Goal: Find specific page/section: Find specific page/section

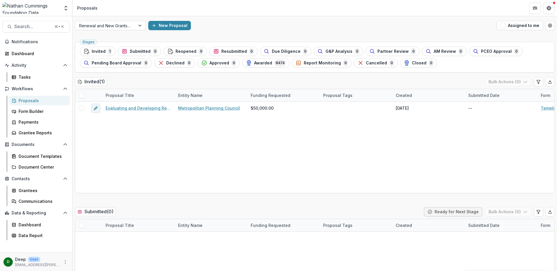
click at [33, 101] on div "Proposals" at bounding box center [42, 100] width 47 height 6
click at [26, 43] on span "Notifications" at bounding box center [40, 41] width 56 height 5
click at [27, 55] on div "Dashboard" at bounding box center [39, 53] width 54 height 6
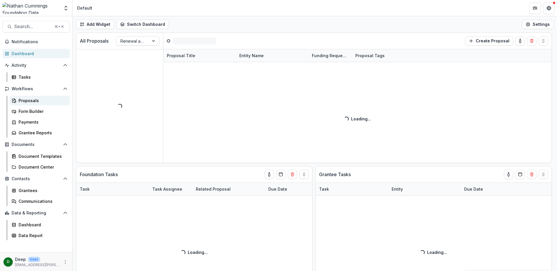
click at [31, 99] on div "Proposals" at bounding box center [42, 100] width 47 height 6
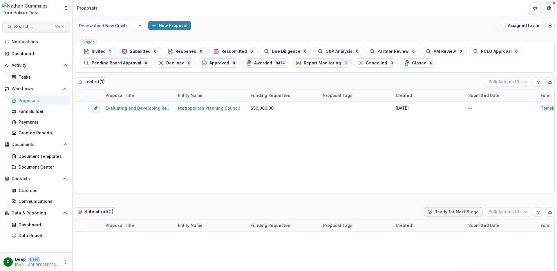
click at [45, 26] on span "Search..." at bounding box center [32, 27] width 37 height 6
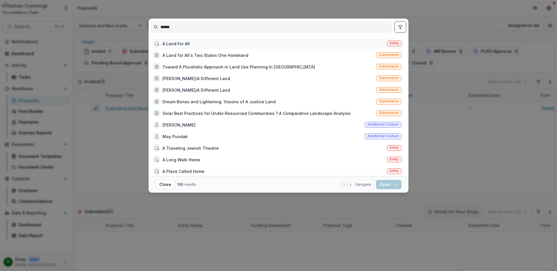
type input "******"
click at [199, 46] on div "A Land For All Entity" at bounding box center [277, 44] width 253 height 12
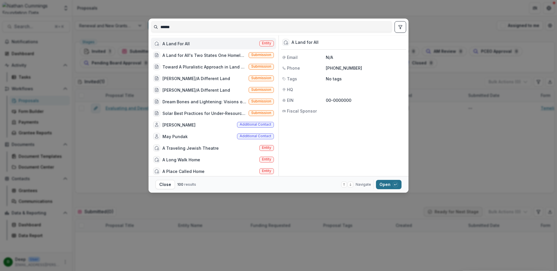
click at [387, 184] on button "Open with enter key" at bounding box center [389, 184] width 26 height 9
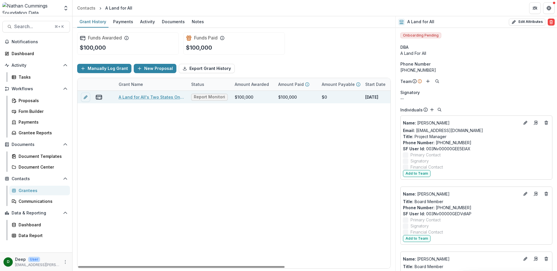
click at [139, 97] on link "A Land for All's Two States One Homeland" at bounding box center [152, 97] width 66 height 6
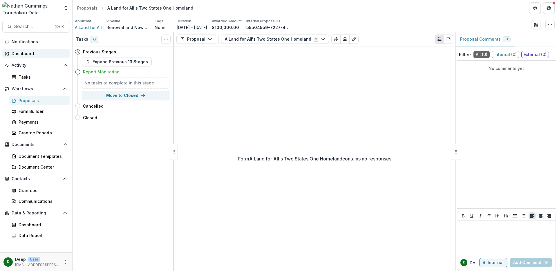
click at [26, 50] on div "Dashboard" at bounding box center [39, 53] width 54 height 6
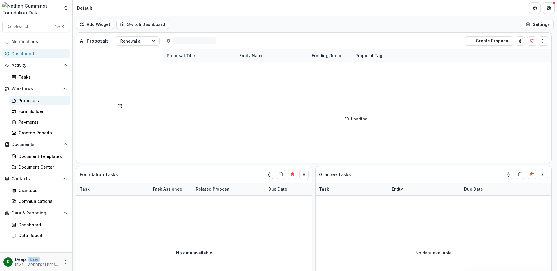
click at [35, 102] on div "Proposals" at bounding box center [42, 100] width 47 height 6
